Goal: Information Seeking & Learning: Check status

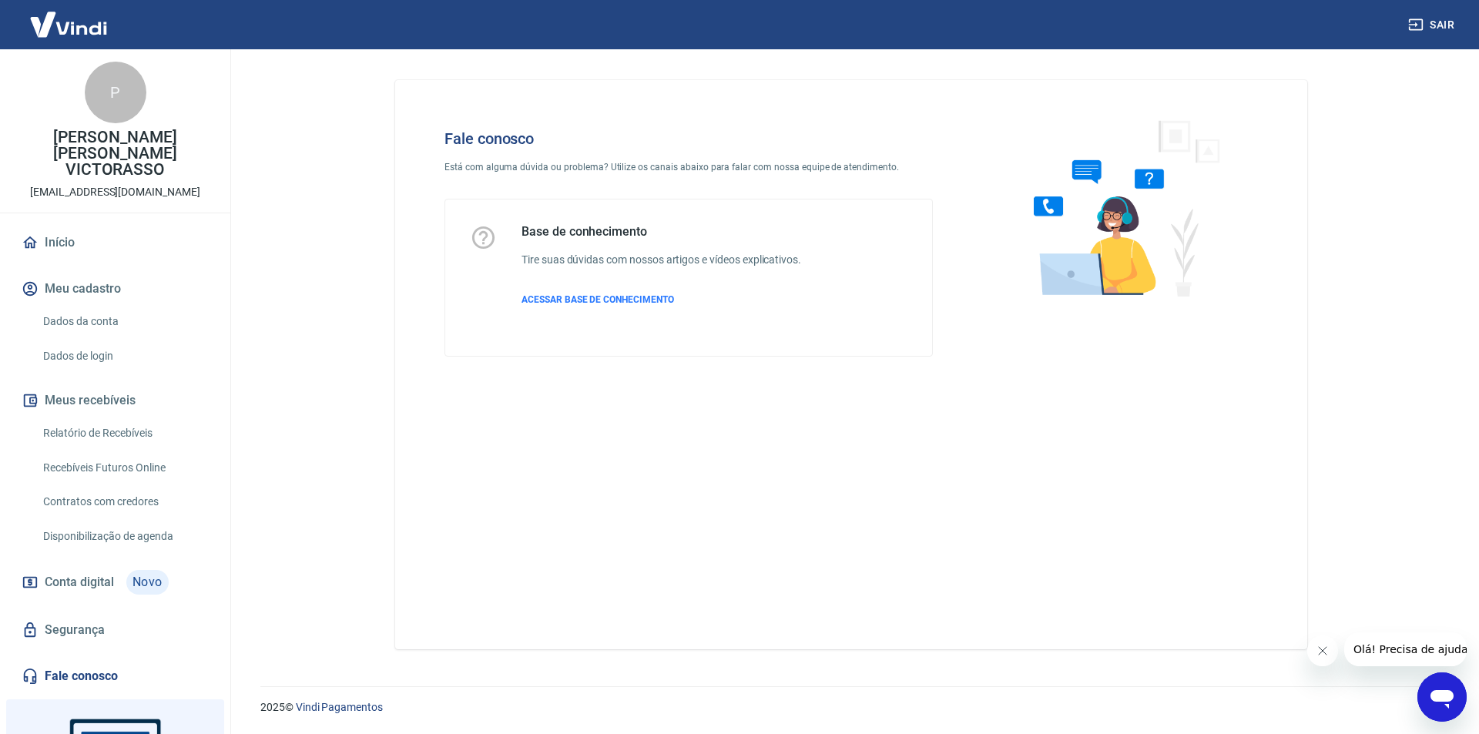
click at [1440, 694] on icon "Abrir janela de mensagens" at bounding box center [1441, 699] width 23 height 18
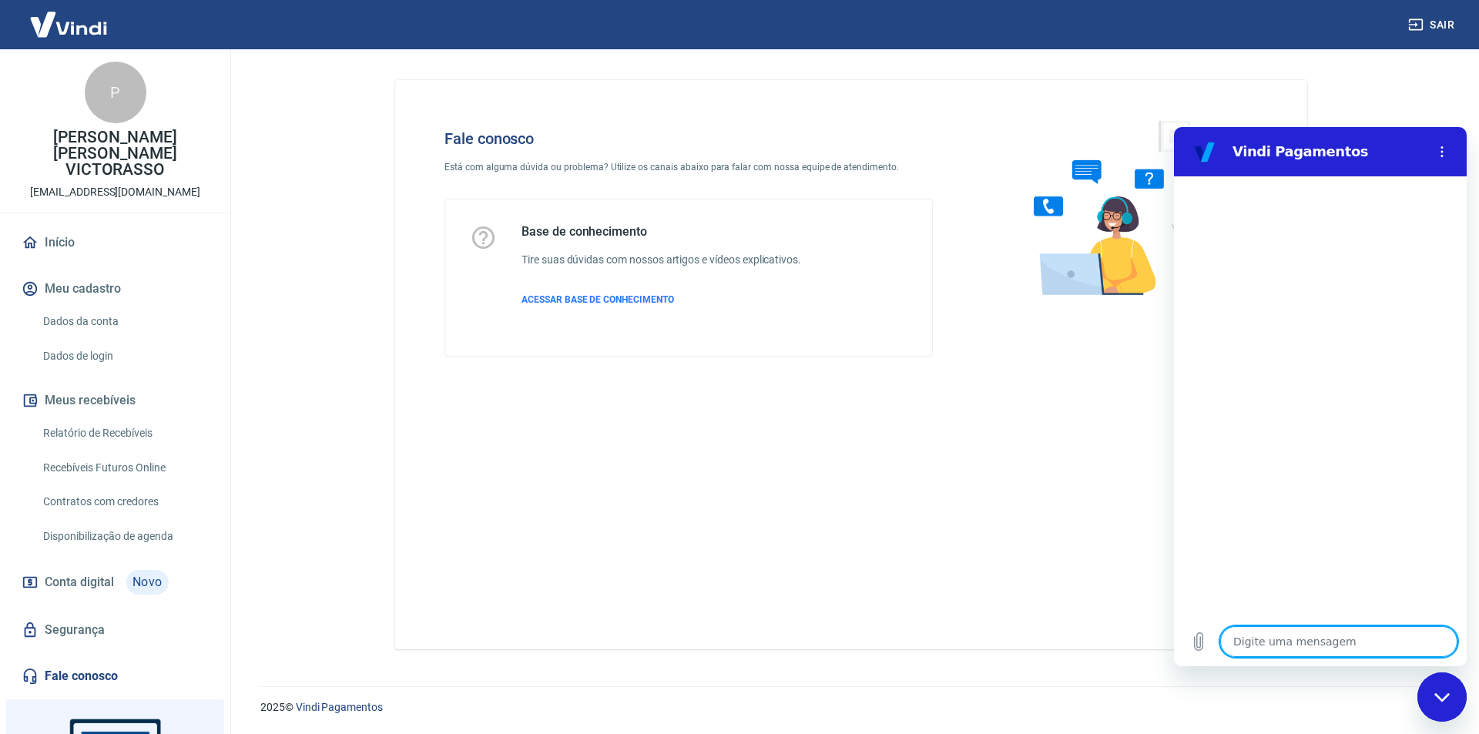
click at [1316, 640] on textarea at bounding box center [1338, 641] width 237 height 31
click at [1300, 646] on textarea at bounding box center [1338, 641] width 237 height 31
type textarea "x"
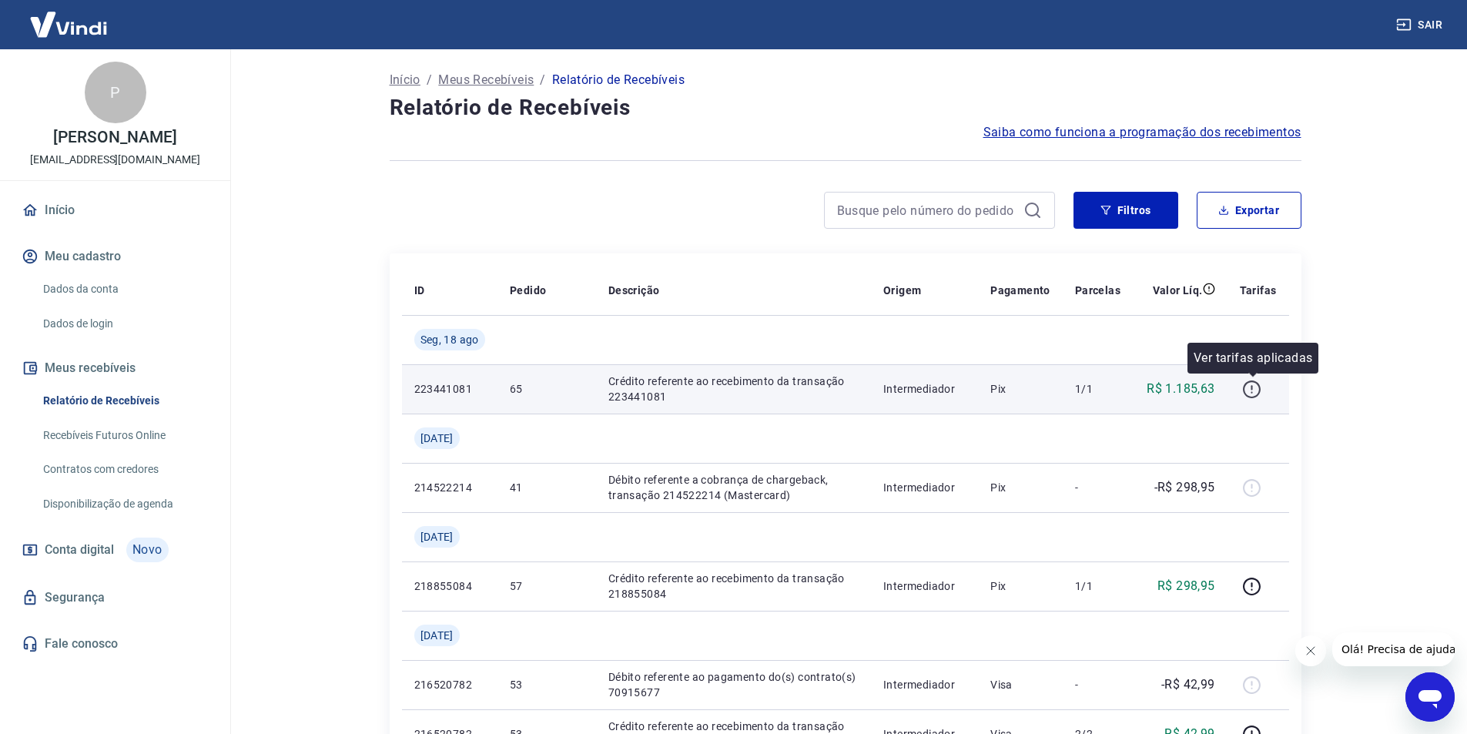
click at [1251, 388] on icon "button" at bounding box center [1252, 389] width 19 height 19
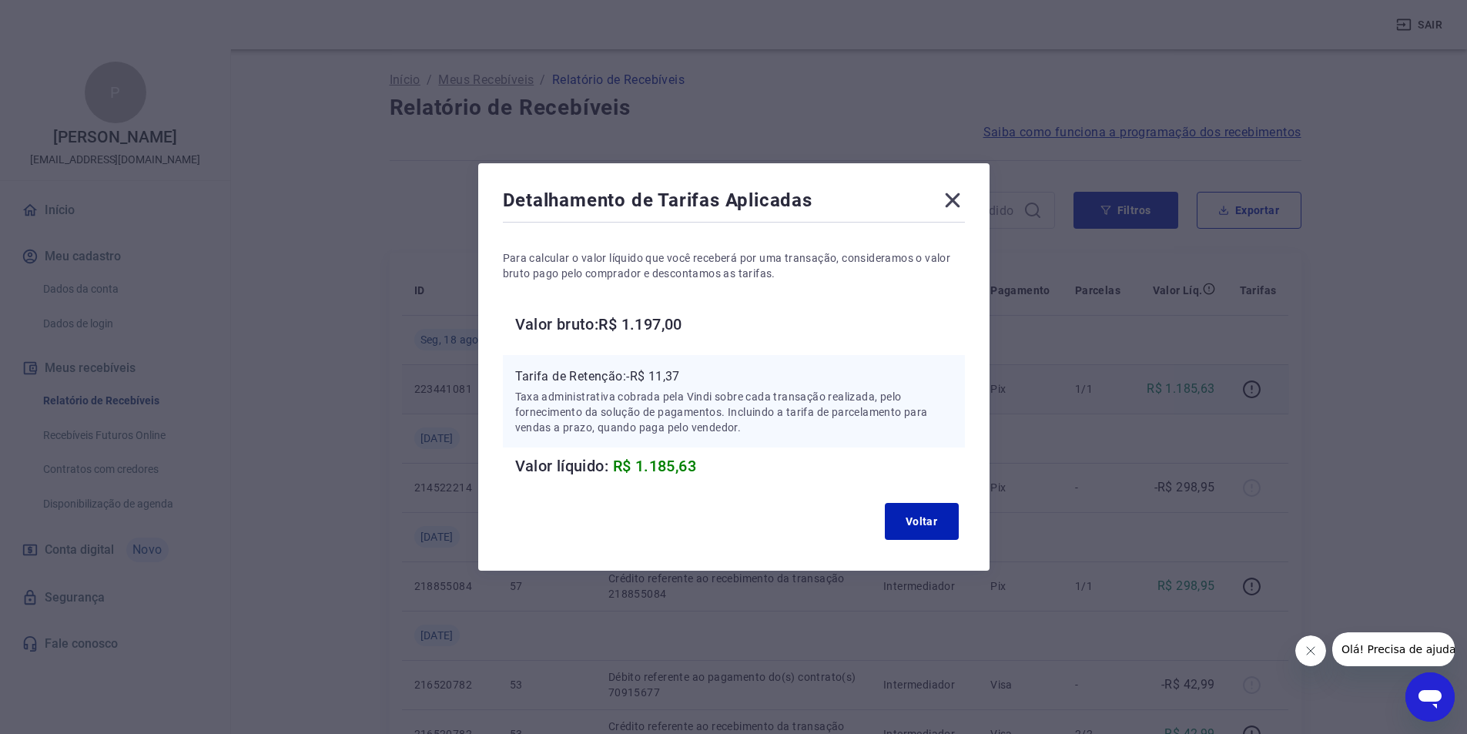
click at [962, 200] on icon at bounding box center [953, 200] width 25 height 25
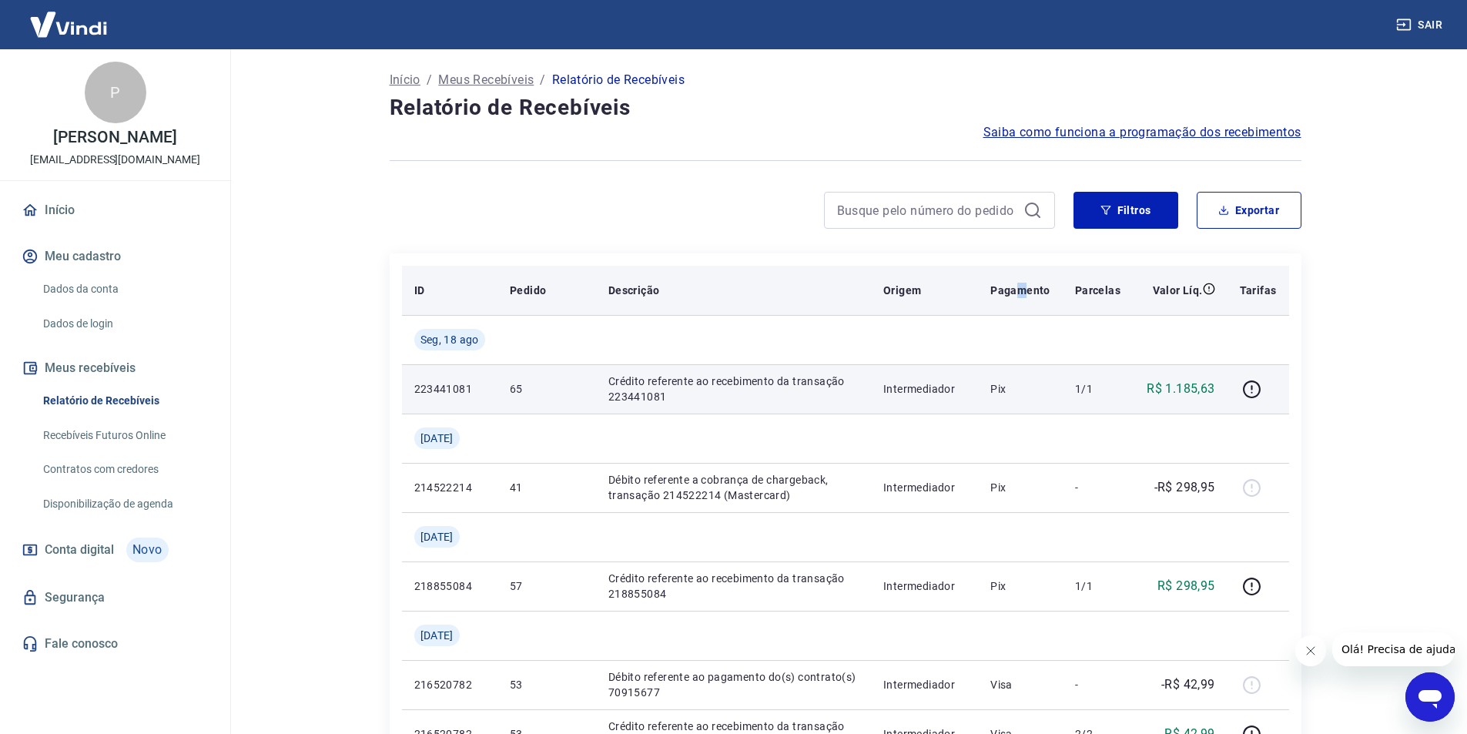
drag, startPoint x: 1028, startPoint y: 287, endPoint x: 992, endPoint y: 297, distance: 37.4
click at [1017, 290] on p "Pagamento" at bounding box center [1021, 290] width 60 height 15
